Goal: Information Seeking & Learning: Learn about a topic

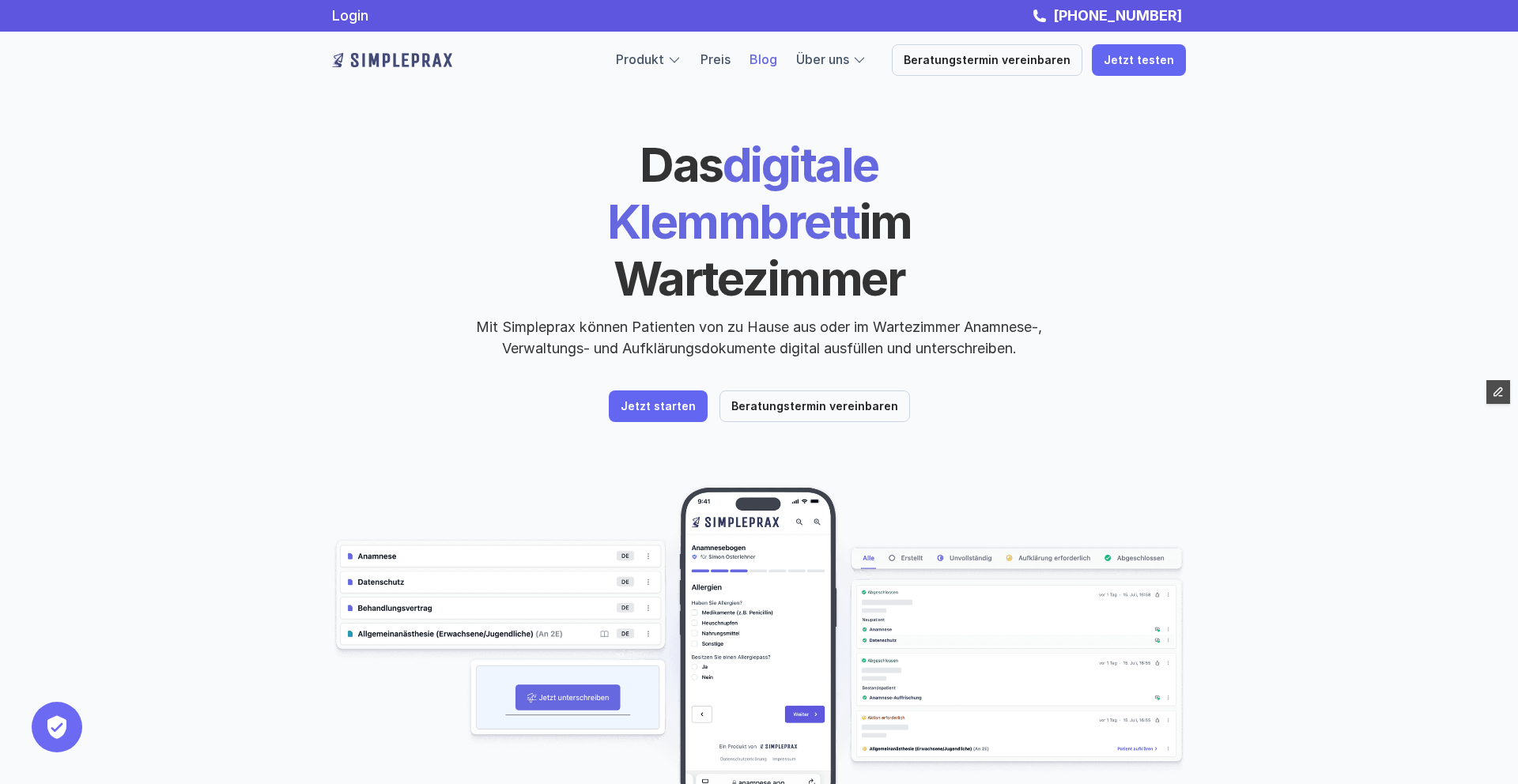
click at [777, 56] on link "Blog" at bounding box center [763, 59] width 27 height 16
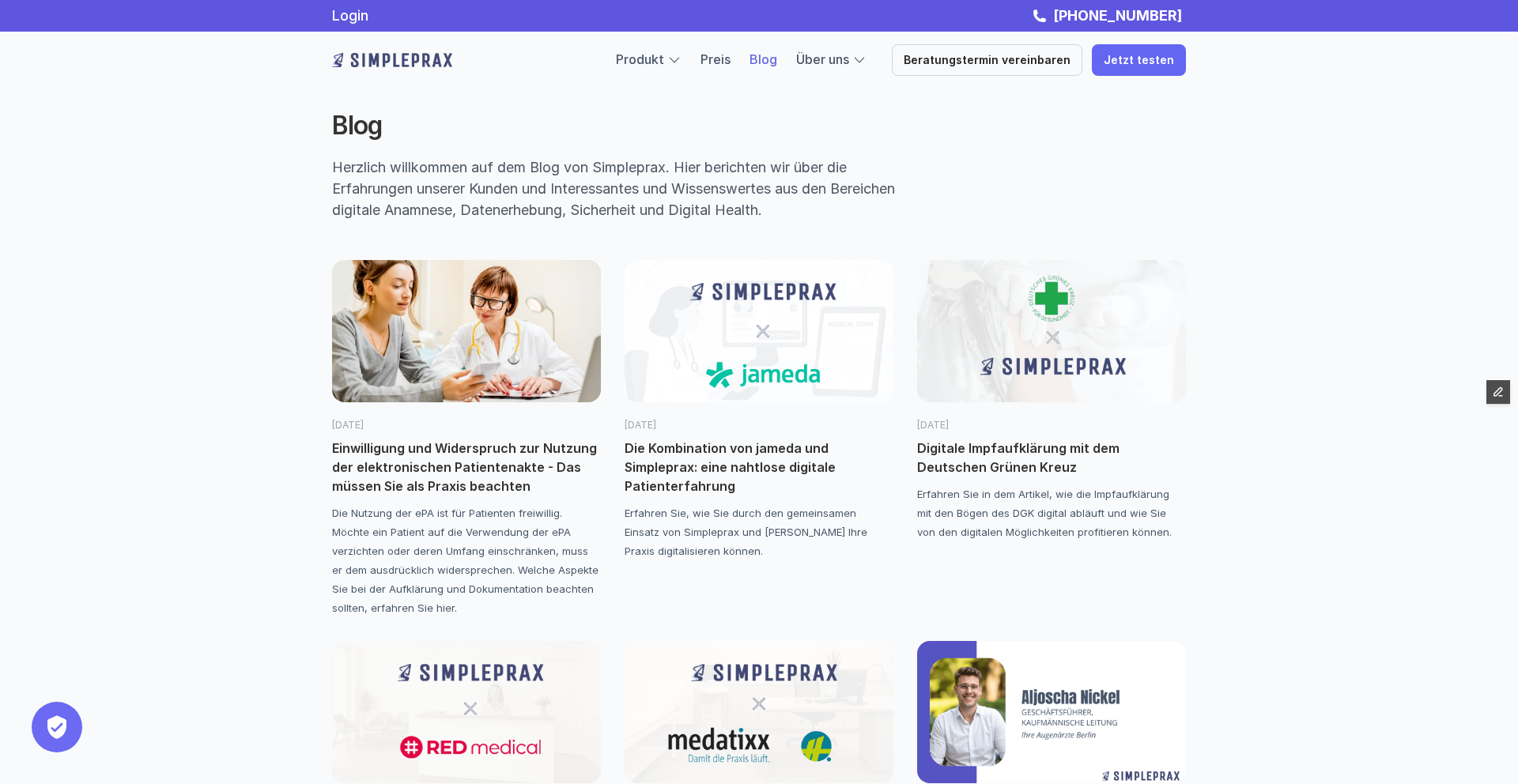
click at [750, 364] on img at bounding box center [759, 331] width 268 height 142
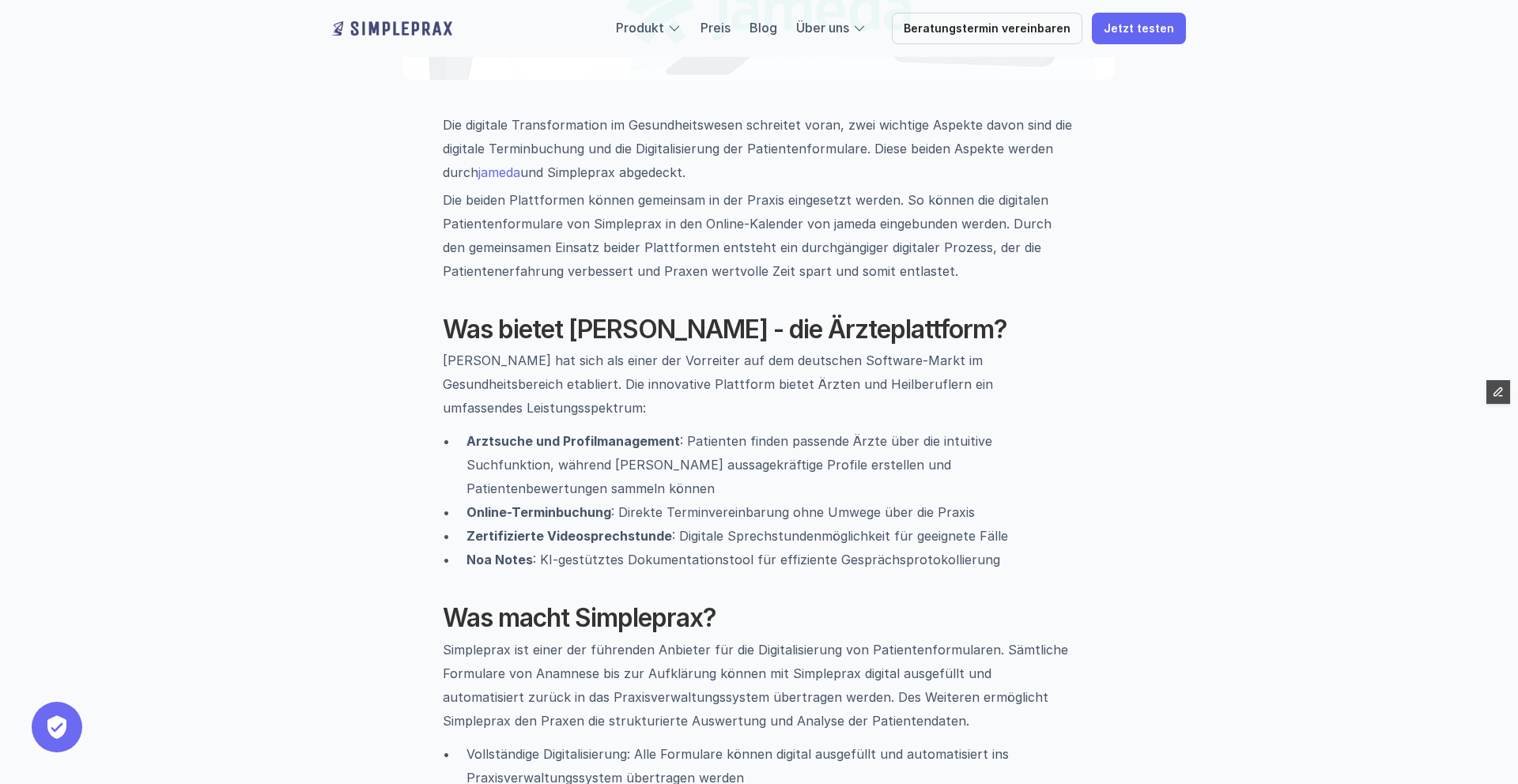
scroll to position [563, 0]
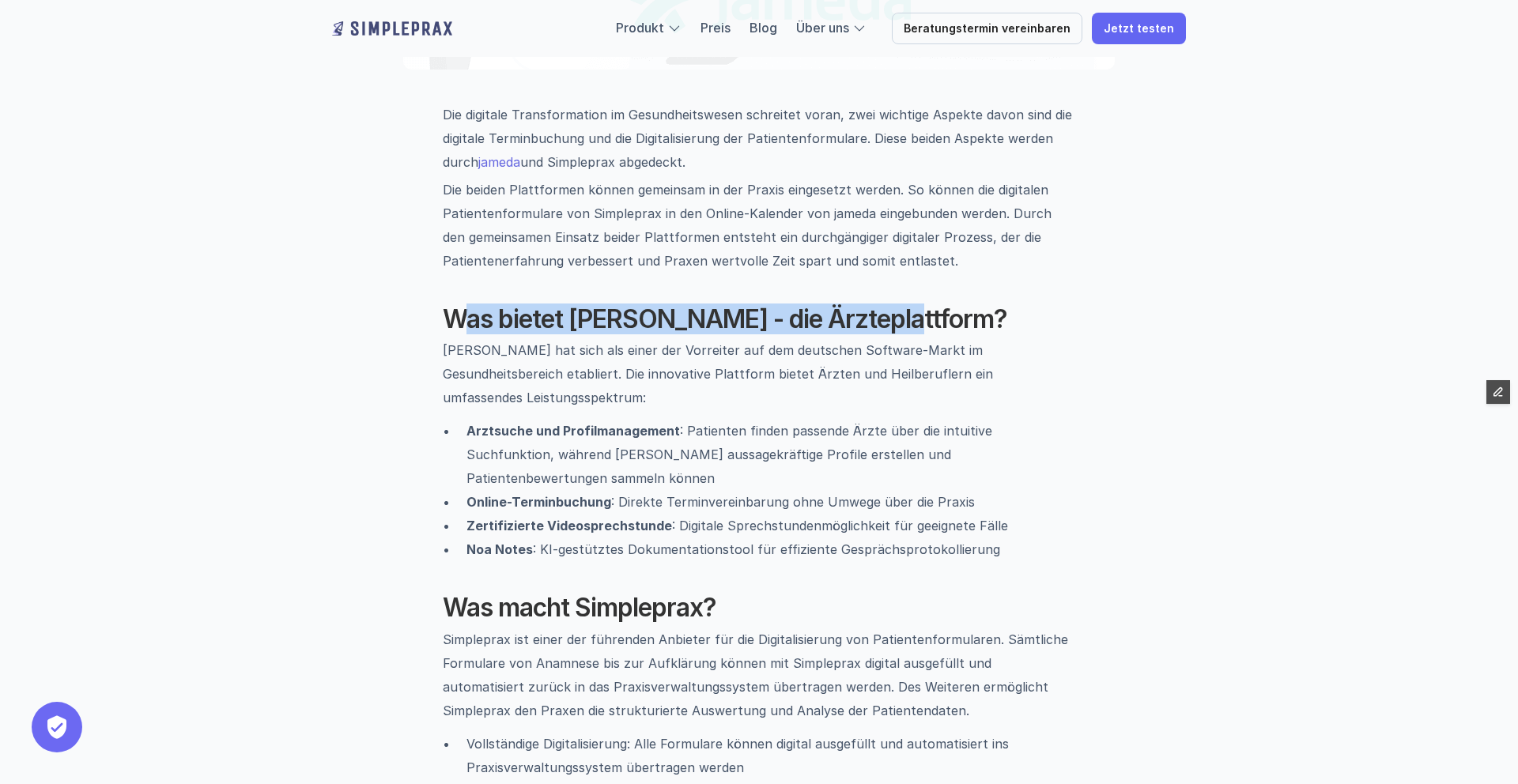
drag, startPoint x: 894, startPoint y: 320, endPoint x: 465, endPoint y: 335, distance: 429.3
click at [465, 335] on h2 "Was bietet [PERSON_NAME] - die Ärzteplattform?" at bounding box center [759, 320] width 632 height 30
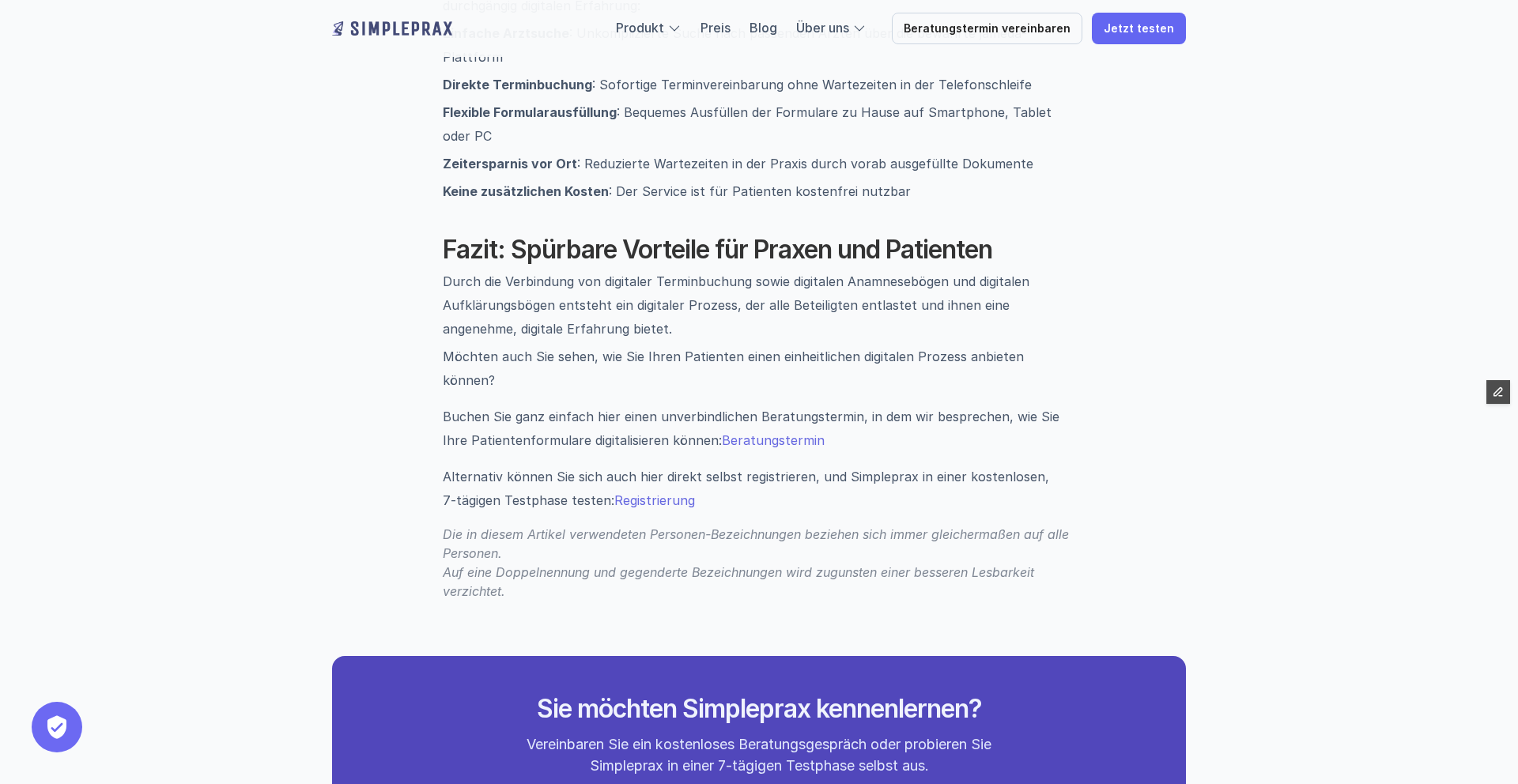
scroll to position [2232, 0]
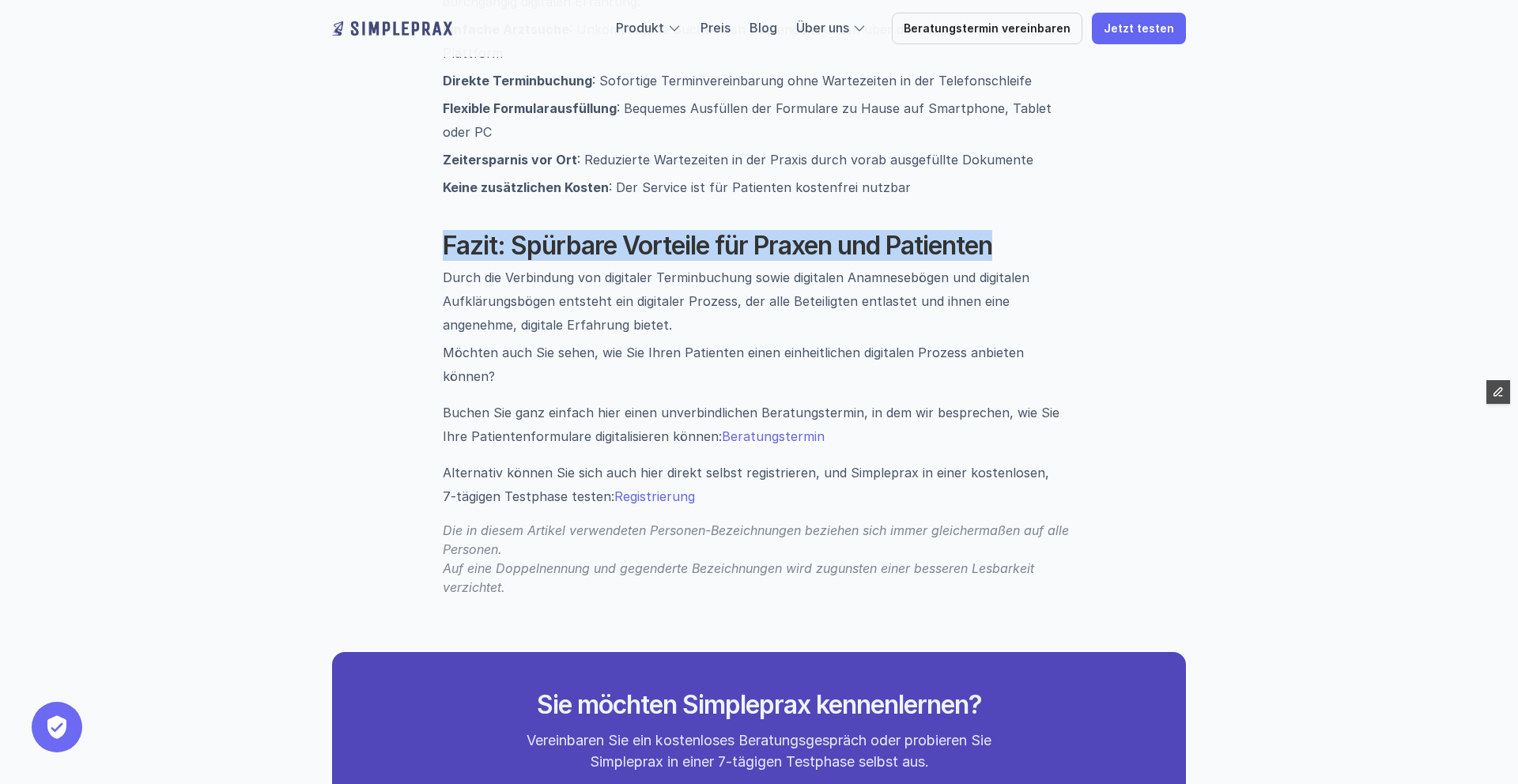
drag, startPoint x: 999, startPoint y: 205, endPoint x: 851, endPoint y: 189, distance: 148.9
click at [851, 230] on h2 "Fazit: Spürbare Vorteile für Praxen und Patienten" at bounding box center [759, 245] width 632 height 30
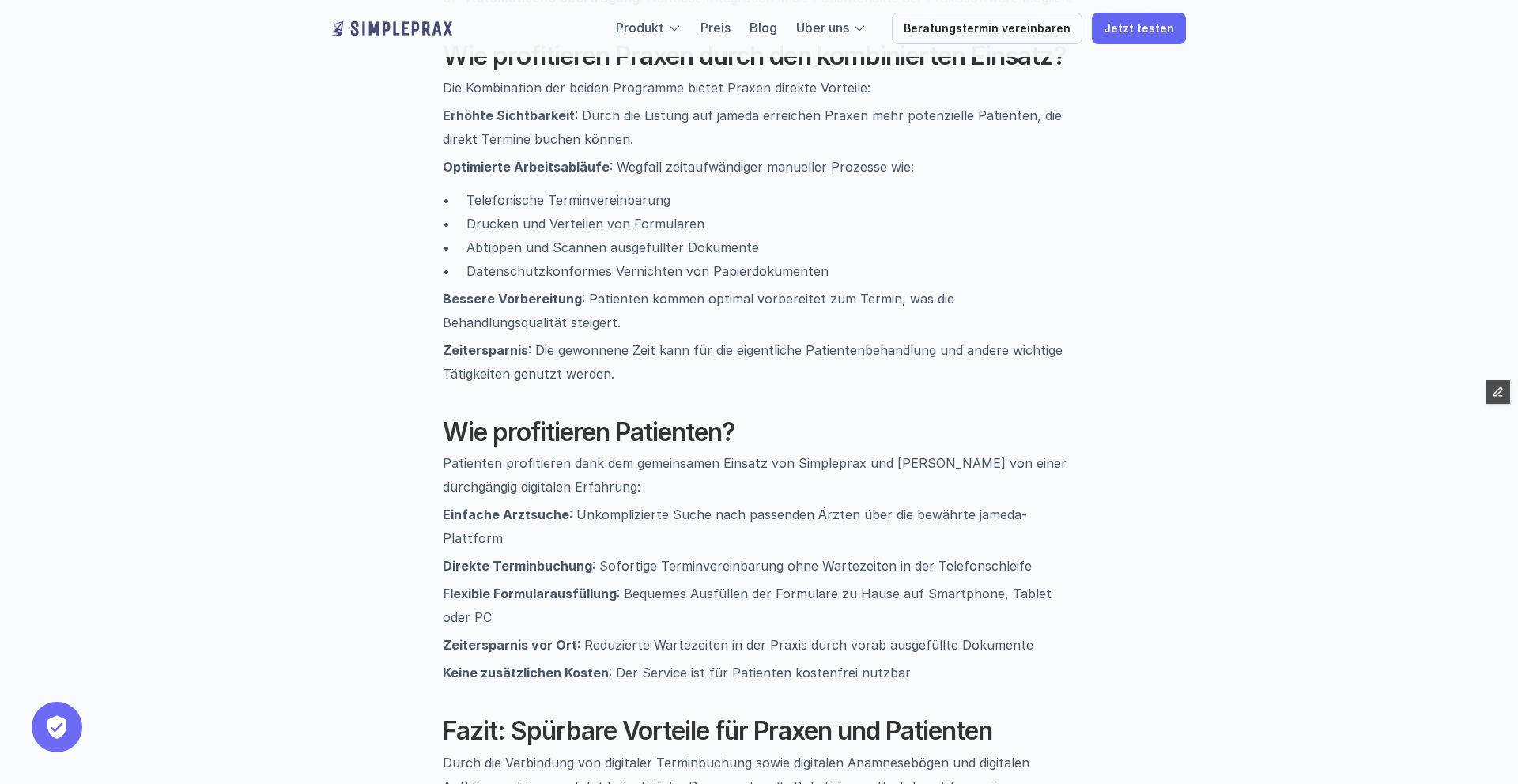
scroll to position [1762, 0]
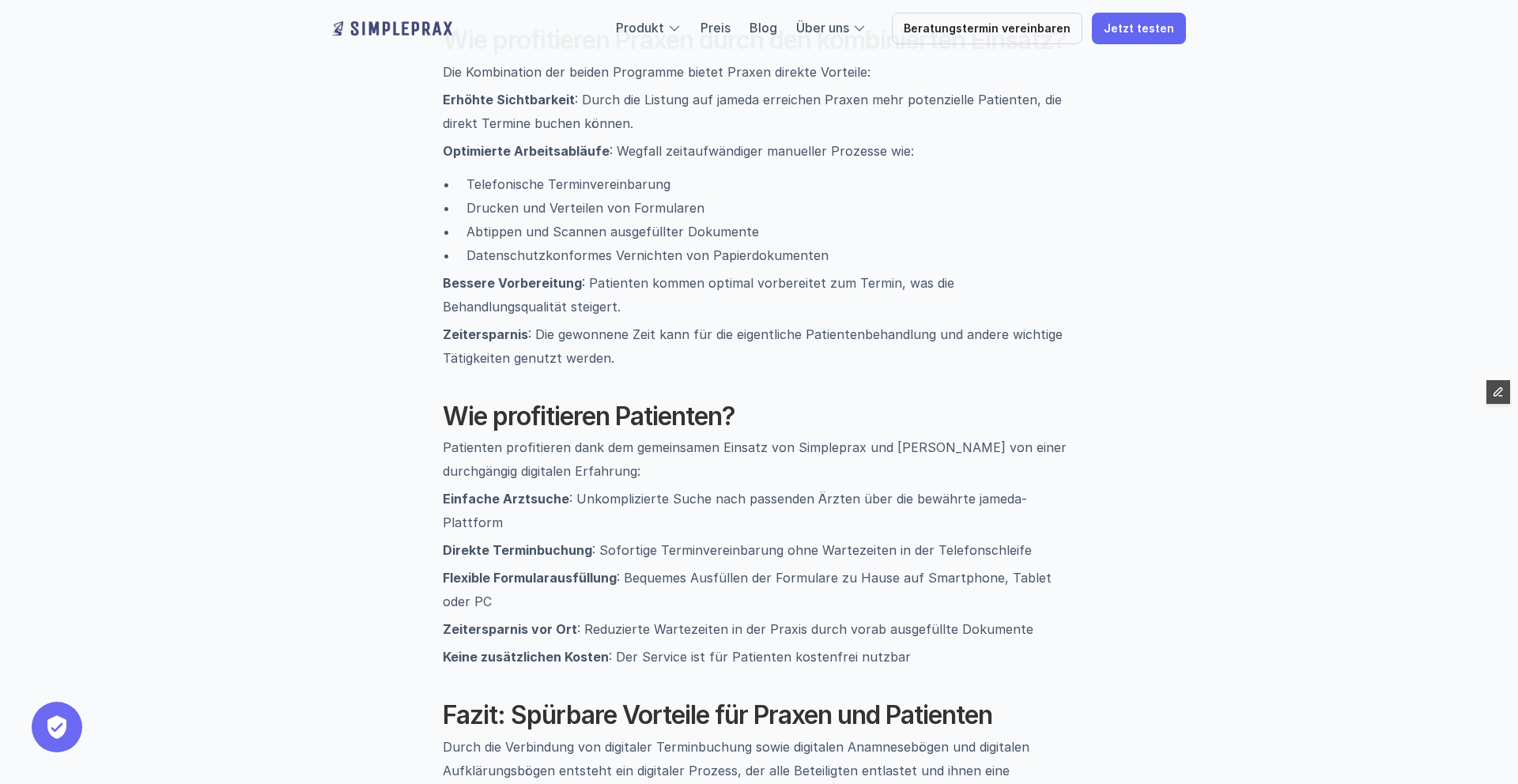
click at [736, 402] on h2 "Wie profitieren Patienten?" at bounding box center [759, 417] width 632 height 30
drag, startPoint x: 745, startPoint y: 398, endPoint x: 637, endPoint y: 396, distance: 108.0
click at [637, 402] on h2 "Wie profitieren Patienten?" at bounding box center [759, 417] width 632 height 30
click at [775, 402] on h2 "Wie profitieren Patienten?" at bounding box center [759, 417] width 632 height 30
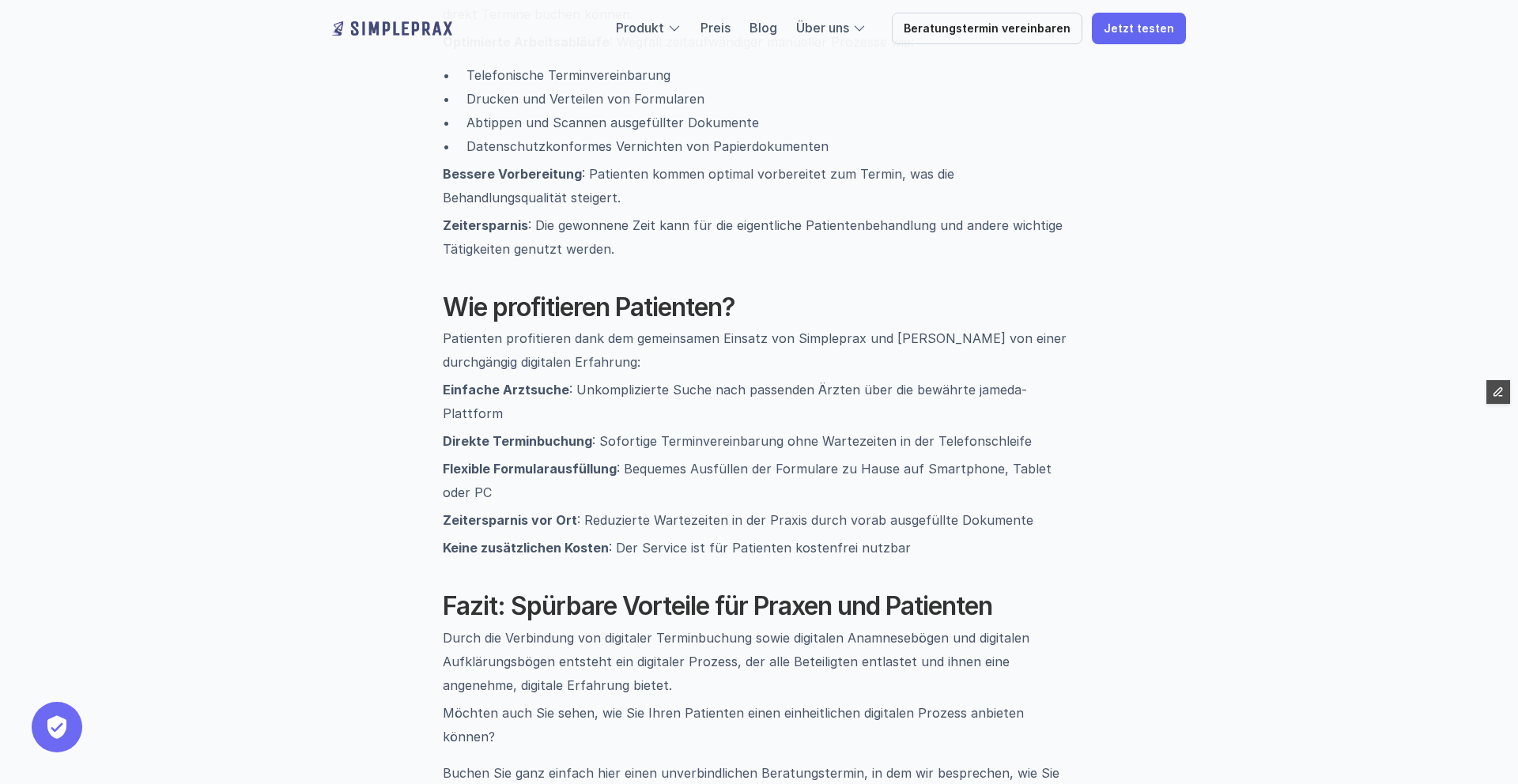
scroll to position [1889, 0]
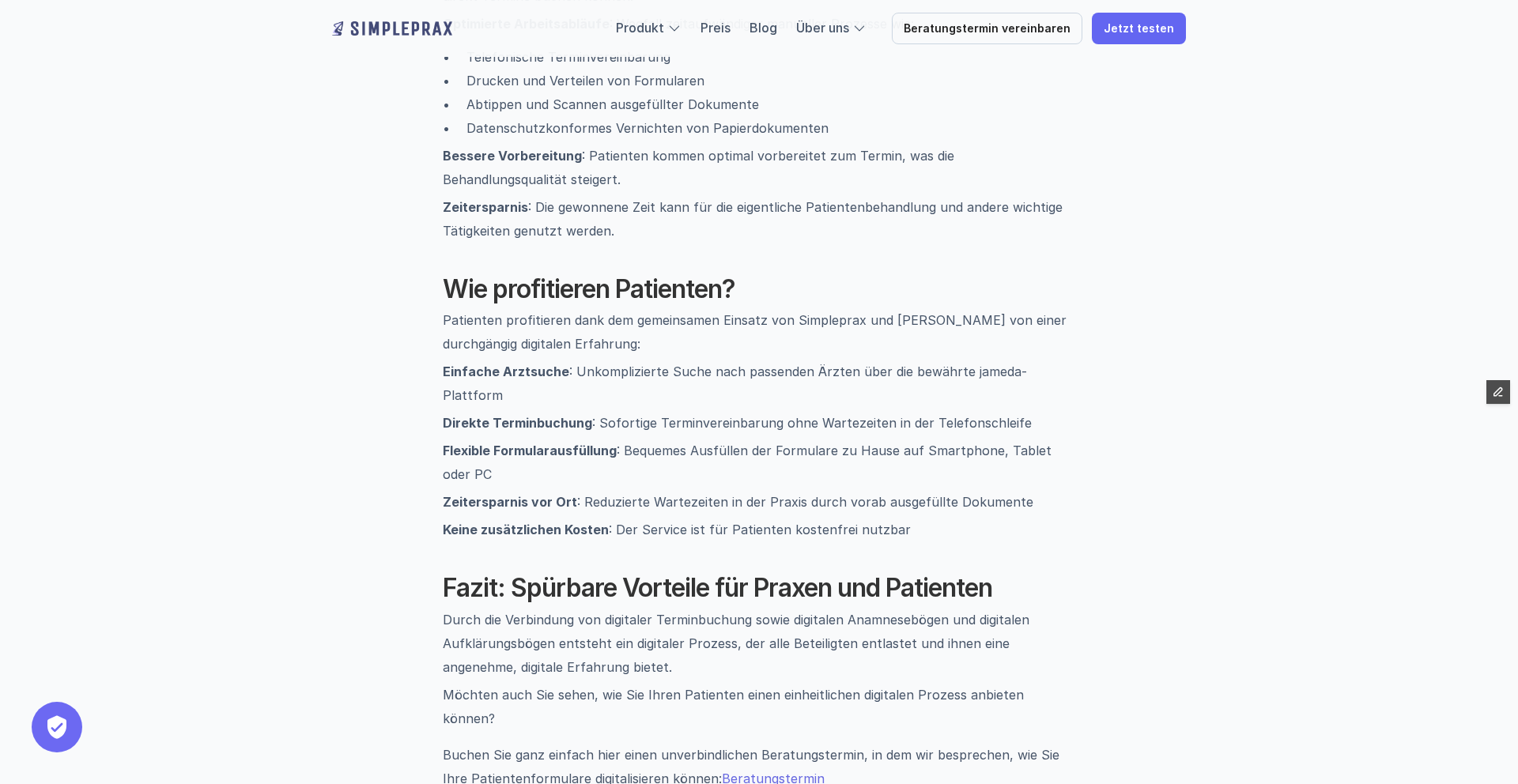
drag, startPoint x: 556, startPoint y: 328, endPoint x: 570, endPoint y: 326, distance: 14.1
click at [560, 328] on p "Patienten profitieren dank dem gemeinsamen Einsatz von Simpleprax und [PERSON_N…" at bounding box center [759, 332] width 632 height 48
click at [570, 326] on p "Patienten profitieren dank dem gemeinsamen Einsatz von Simpleprax und [PERSON_N…" at bounding box center [759, 332] width 632 height 48
drag, startPoint x: 570, startPoint y: 326, endPoint x: 472, endPoint y: 328, distance: 98.0
click at [472, 328] on p "Patienten profitieren dank dem gemeinsamen Einsatz von Simpleprax und [PERSON_N…" at bounding box center [759, 332] width 632 height 48
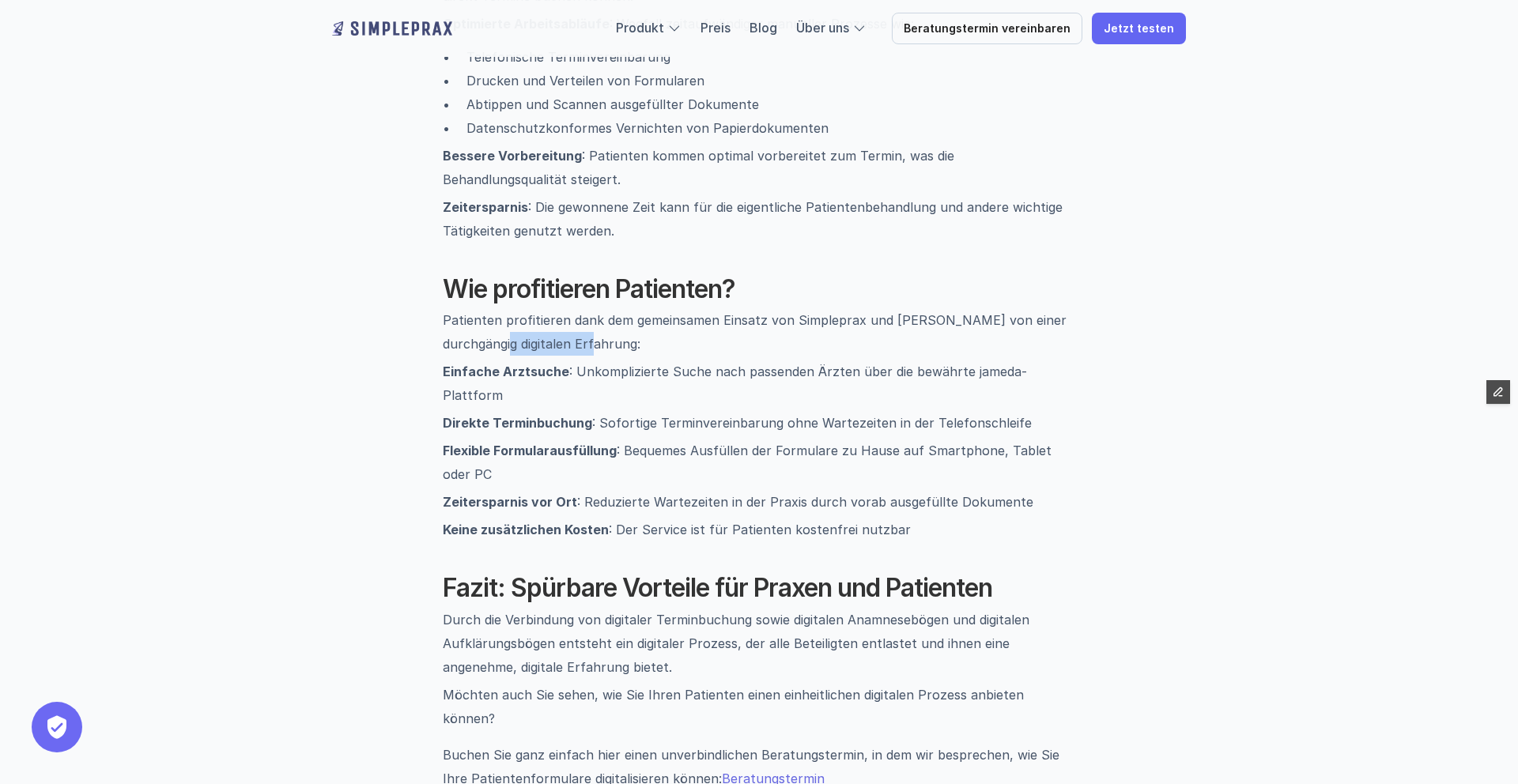
drag, startPoint x: 586, startPoint y: 318, endPoint x: 578, endPoint y: 319, distance: 8.1
click at [585, 318] on p "Patienten profitieren dank dem gemeinsamen Einsatz von Simpleprax und [PERSON_N…" at bounding box center [759, 332] width 632 height 48
drag, startPoint x: 558, startPoint y: 325, endPoint x: 360, endPoint y: 306, distance: 198.9
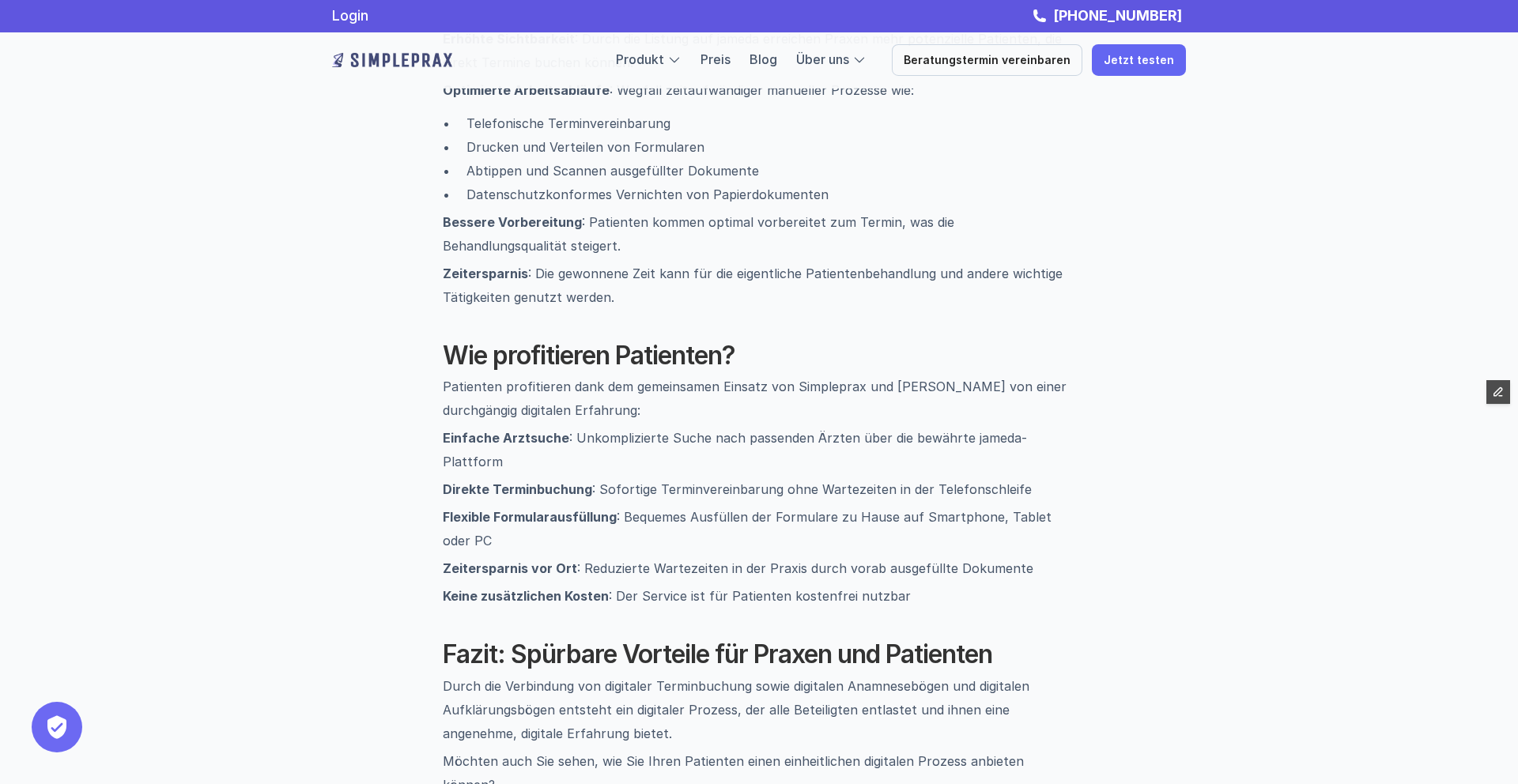
scroll to position [1821, 0]
